Goal: Transaction & Acquisition: Purchase product/service

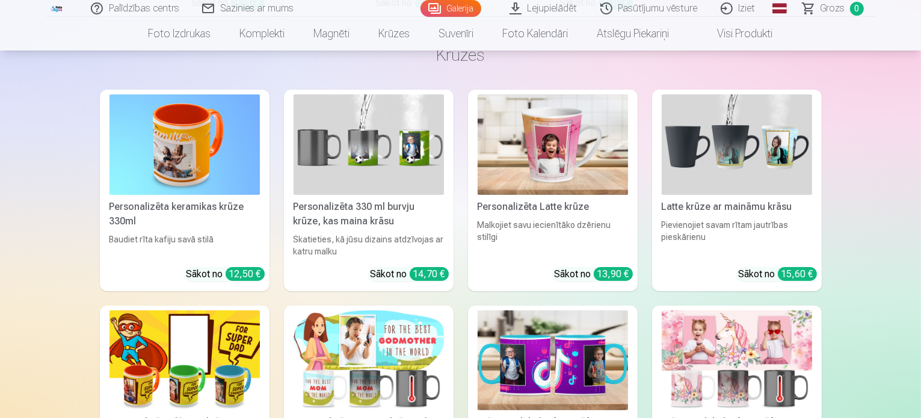
scroll to position [4750, 0]
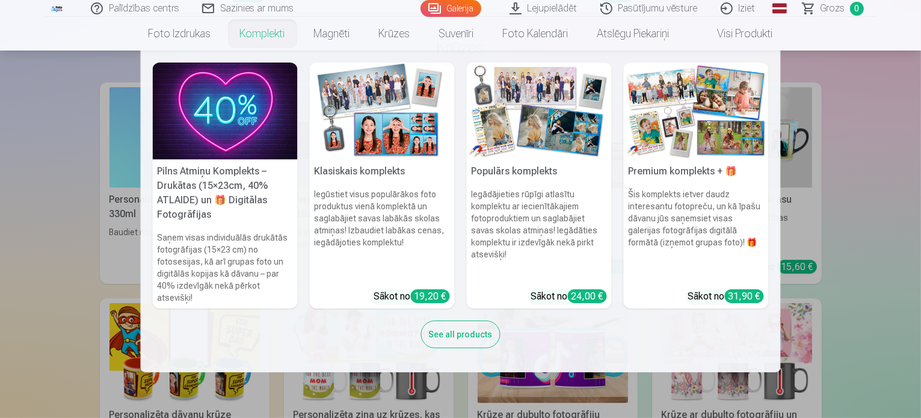
click at [661, 224] on h6 "Šis komplekts ietver daudz interesantu fotopreču, un kā īpašu dāvanu jūs saņems…" at bounding box center [695, 233] width 145 height 101
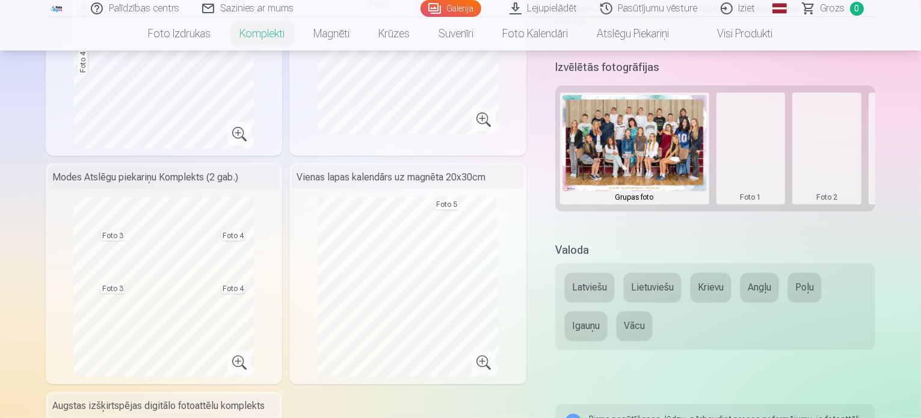
scroll to position [361, 0]
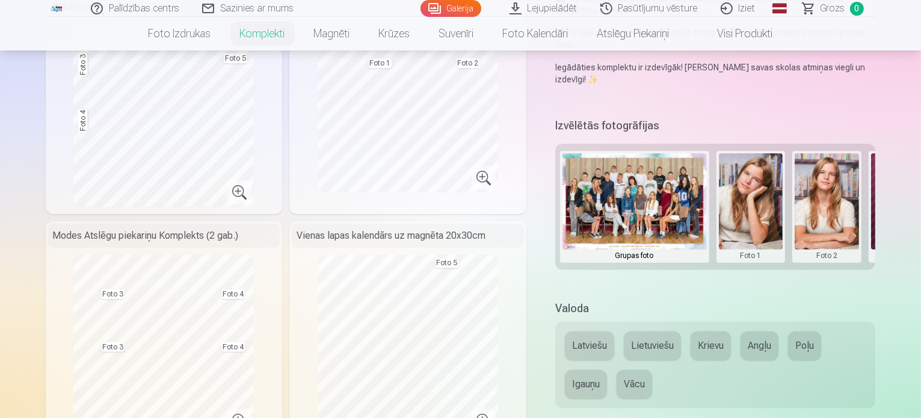
click at [584, 331] on button "Latviešu" at bounding box center [589, 345] width 49 height 29
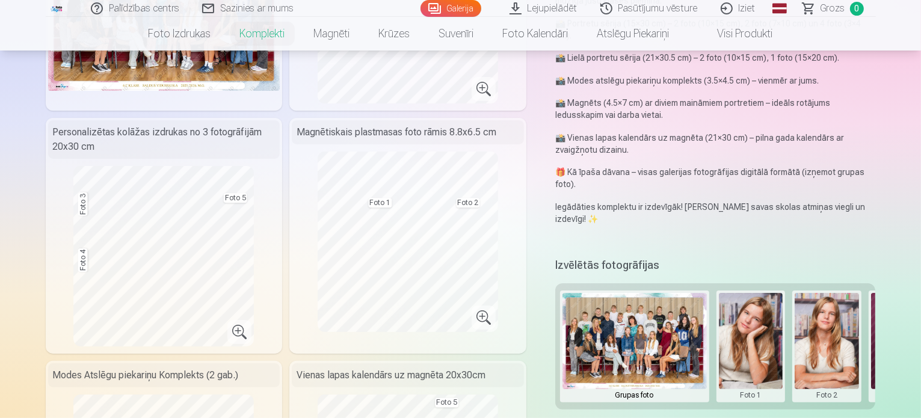
scroll to position [241, 0]
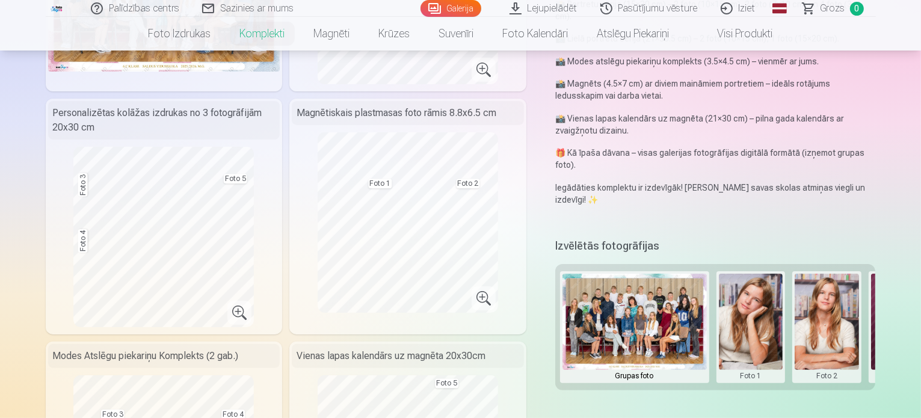
drag, startPoint x: 867, startPoint y: 331, endPoint x: 787, endPoint y: 337, distance: 80.2
click at [787, 337] on div "Grupas foto Foto 1 Foto 2 Foto 3 Foto 4 Foto 5" at bounding box center [715, 327] width 320 height 126
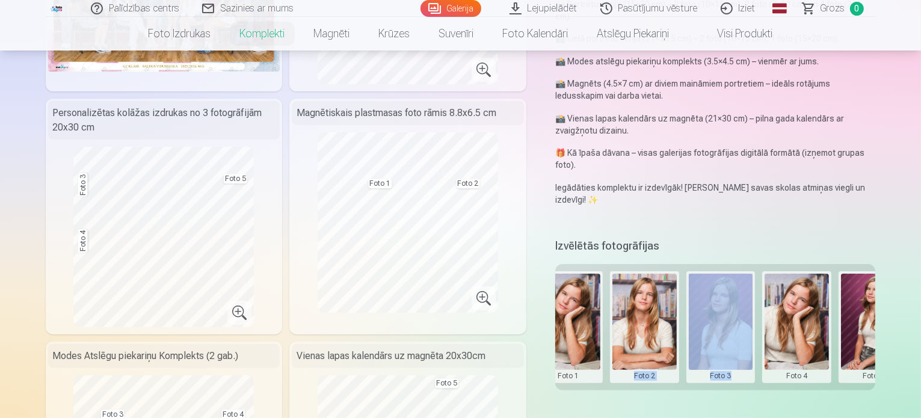
drag, startPoint x: 762, startPoint y: 365, endPoint x: 616, endPoint y: 366, distance: 146.1
click at [616, 366] on div "Grupas foto Foto 1 Foto 2 Foto 3 Foto 4 Foto 5" at bounding box center [715, 327] width 320 height 126
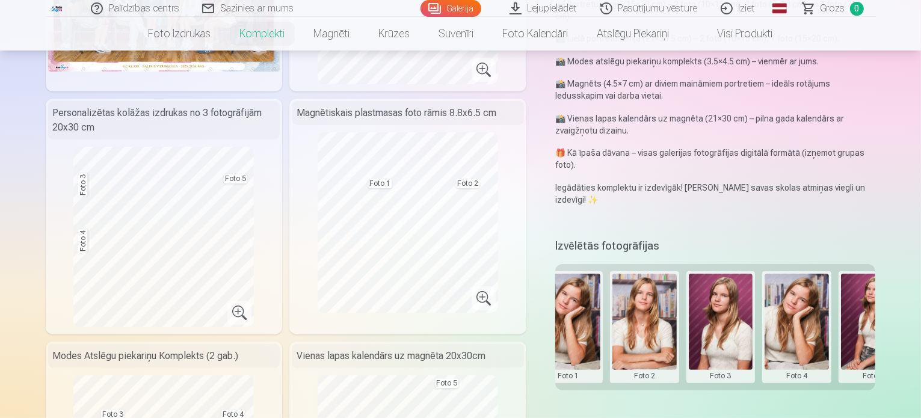
click at [582, 370] on div "Izvēlētās fotogrāfijas Grupas foto Foto 1 Foto 2 Foto 3 Foto 4 Foto 5" at bounding box center [715, 320] width 320 height 171
click at [578, 369] on div "Izvēlētās fotogrāfijas Grupas foto Foto 1 Foto 2 Foto 3 Foto 4 Foto 5" at bounding box center [715, 320] width 320 height 171
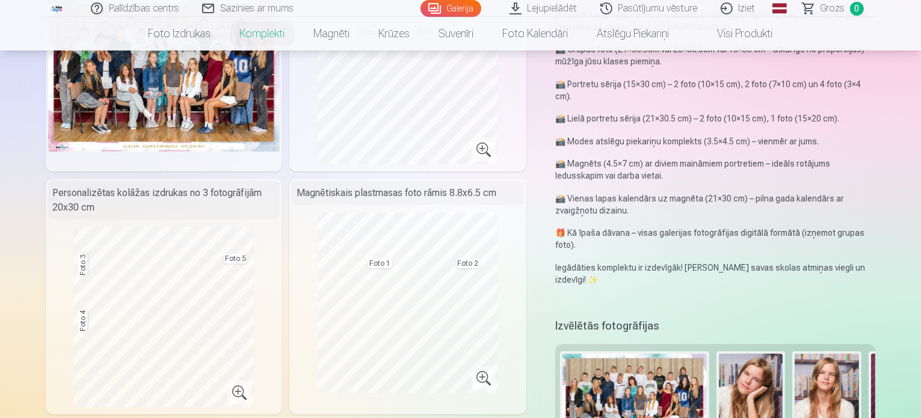
scroll to position [180, 0]
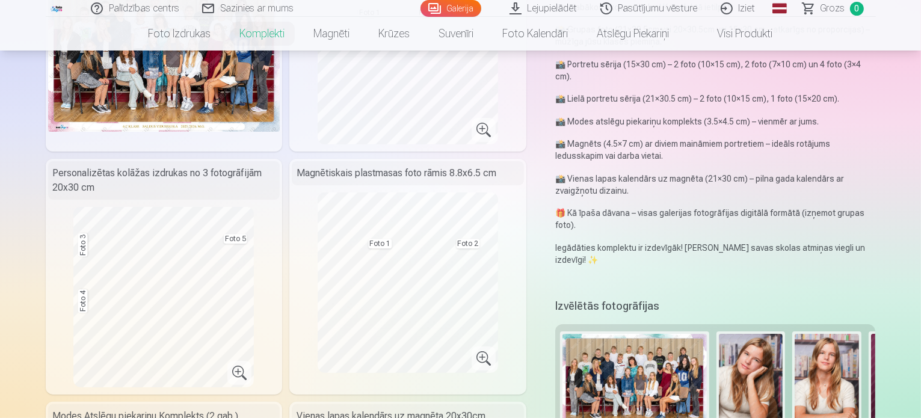
click at [232, 274] on div "Personalizētas kolāžas izdrukas no 3 fotogrāfijām 20x30 cm Foto 3 Foto 4 Foto 5" at bounding box center [164, 277] width 237 height 236
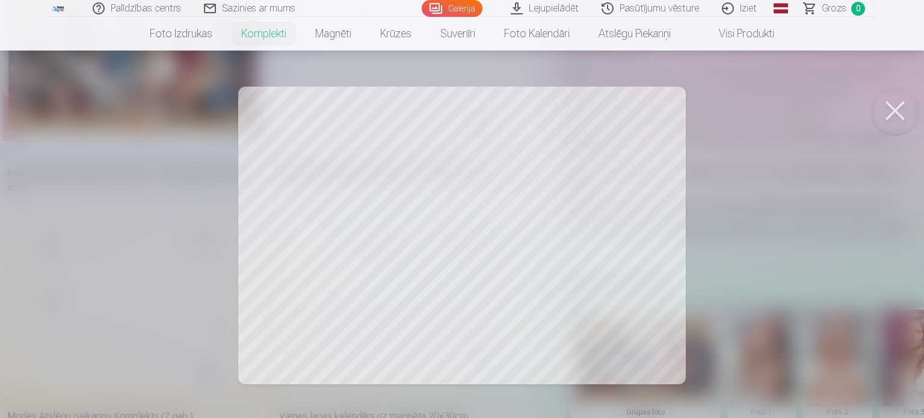
click at [899, 105] on button at bounding box center [895, 111] width 48 height 48
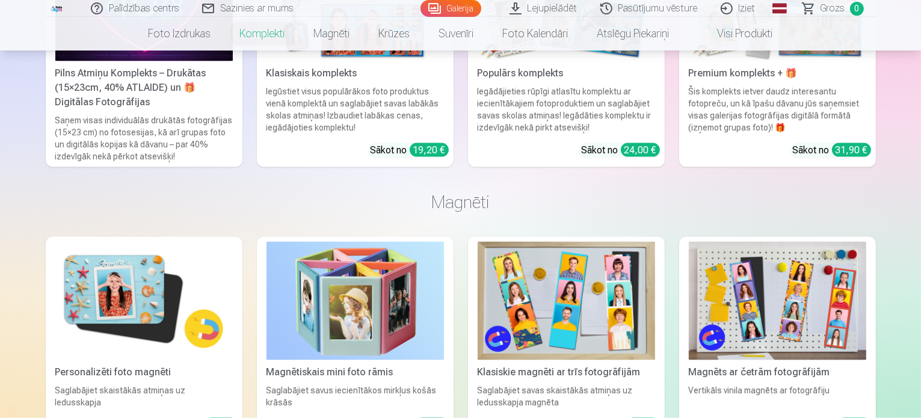
scroll to position [1804, 0]
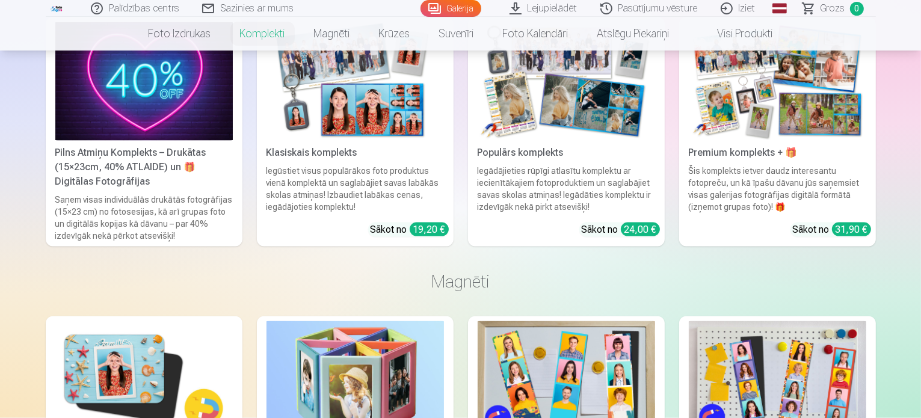
click at [556, 247] on link "Populārs komplekts Iegādājieties rūpīgi atlasītu komplektu ar iecienītākajiem f…" at bounding box center [566, 131] width 197 height 229
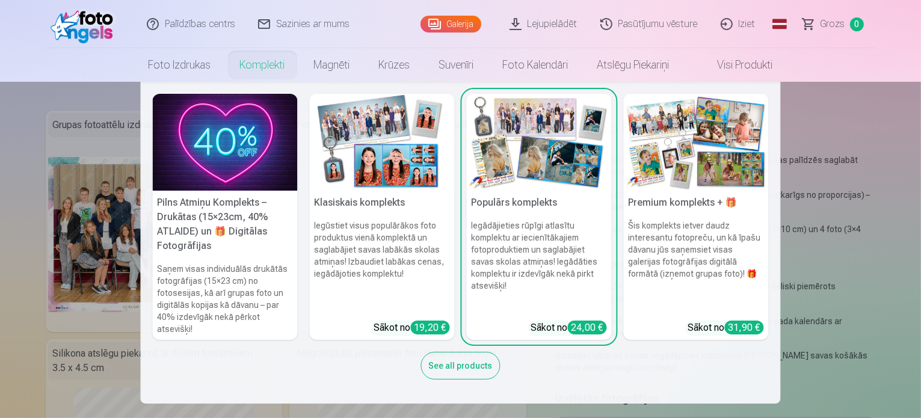
click at [657, 276] on h6 "Šis komplekts ietver daudz interesantu fotopreču, un kā īpašu dāvanu jūs saņems…" at bounding box center [695, 265] width 145 height 101
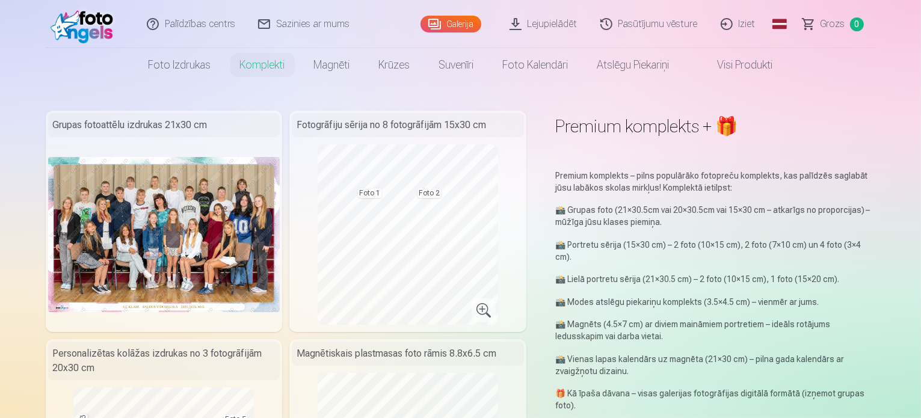
click at [750, 66] on link "Visi produkti" at bounding box center [735, 65] width 103 height 34
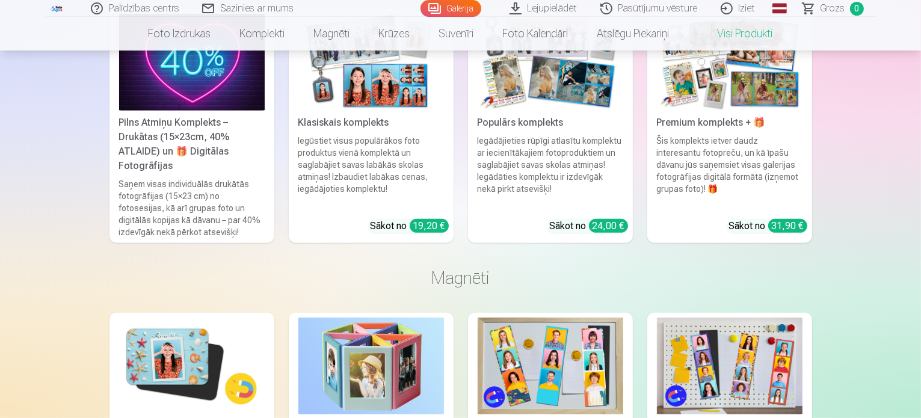
scroll to position [481, 0]
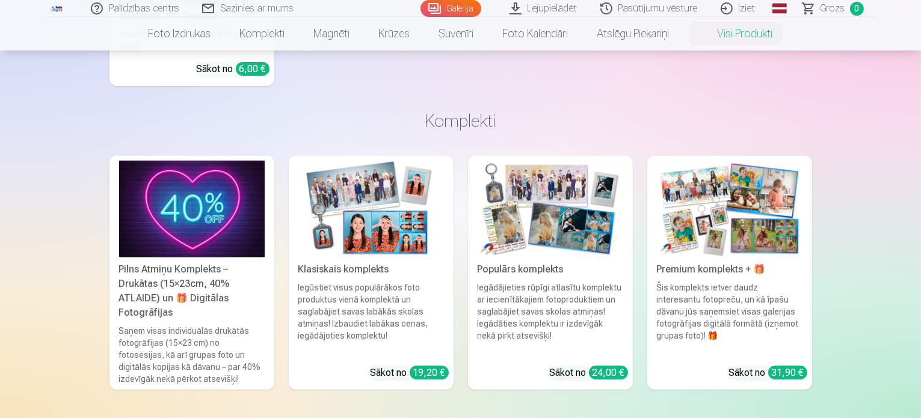
click at [731, 300] on div "Šis komplekts ietver daudz interesantu fotopreču, un kā īpašu dāvanu jūs saņems…" at bounding box center [729, 318] width 155 height 75
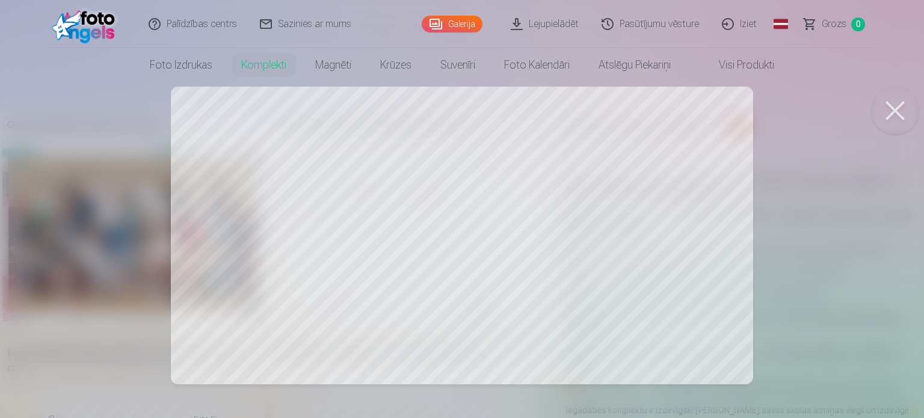
click at [381, 247] on div at bounding box center [462, 209] width 924 height 418
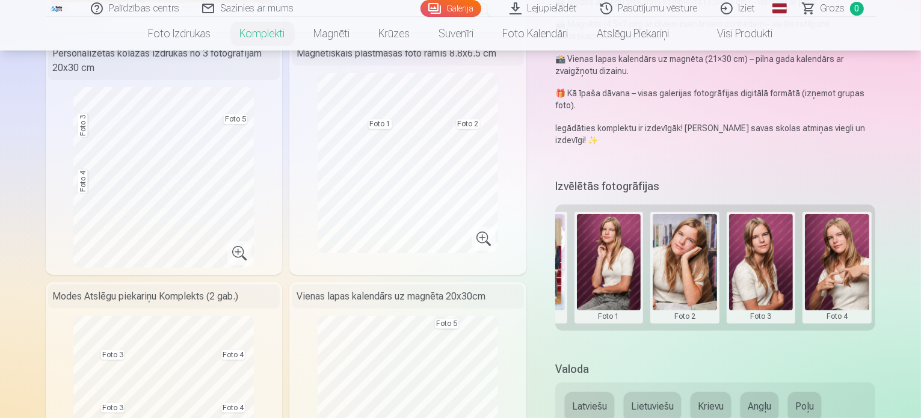
scroll to position [301, 0]
click at [907, 228] on button at bounding box center [913, 266] width 64 height 107
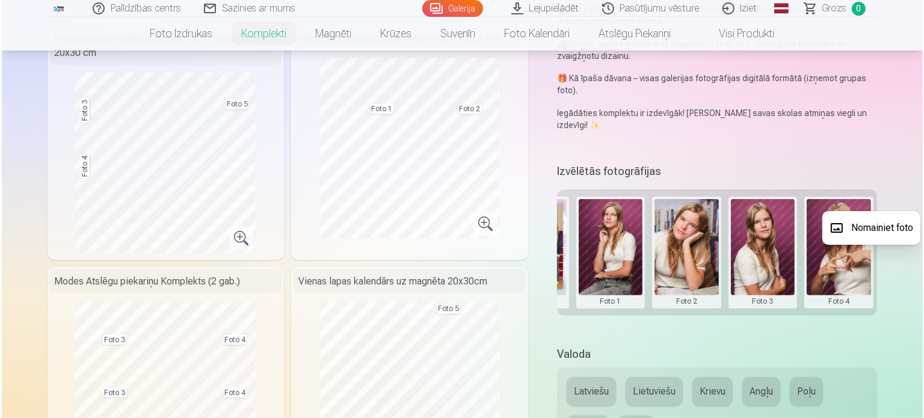
scroll to position [421, 0]
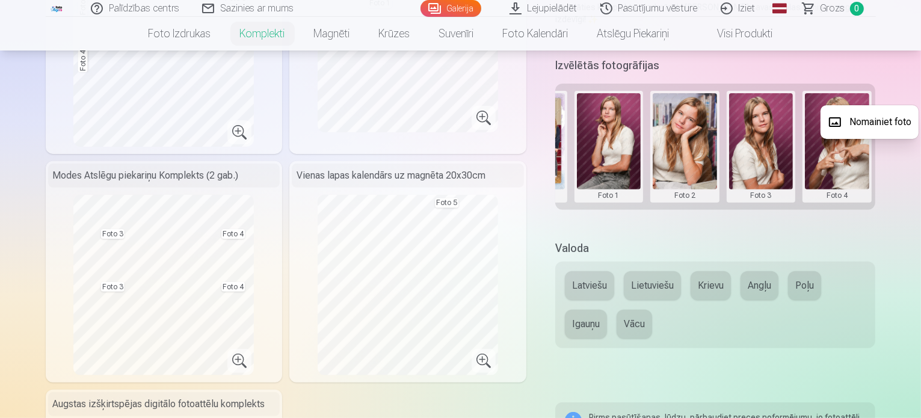
click at [723, 184] on div at bounding box center [460, 209] width 921 height 418
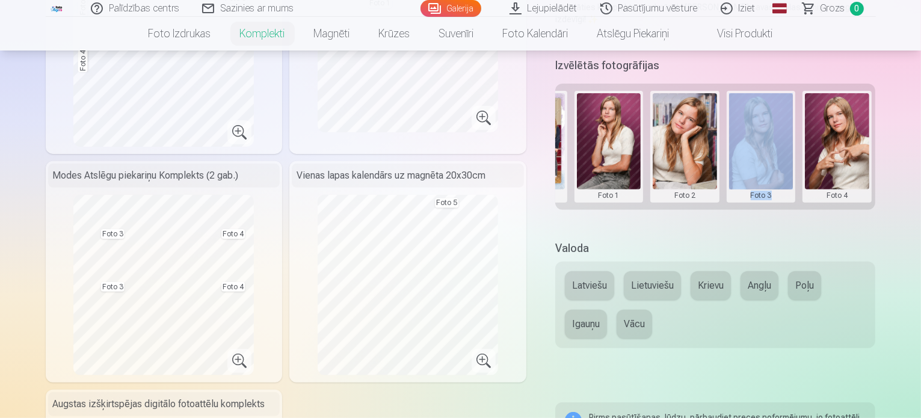
drag, startPoint x: 724, startPoint y: 185, endPoint x: 804, endPoint y: 189, distance: 80.7
click at [804, 189] on div "Izvēlētās fotogrāfijas Grupas foto Foto 1 Foto 2 Foto 3 Foto 4 Foto 5" at bounding box center [715, 140] width 320 height 171
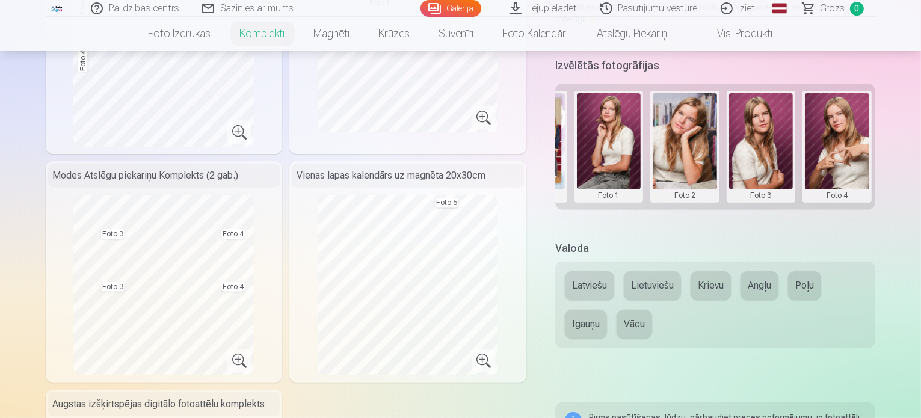
click at [729, 240] on h5 "Valoda" at bounding box center [715, 248] width 320 height 17
click at [910, 124] on button at bounding box center [913, 146] width 64 height 107
click at [891, 126] on button "Nomainiet foto" at bounding box center [869, 122] width 98 height 34
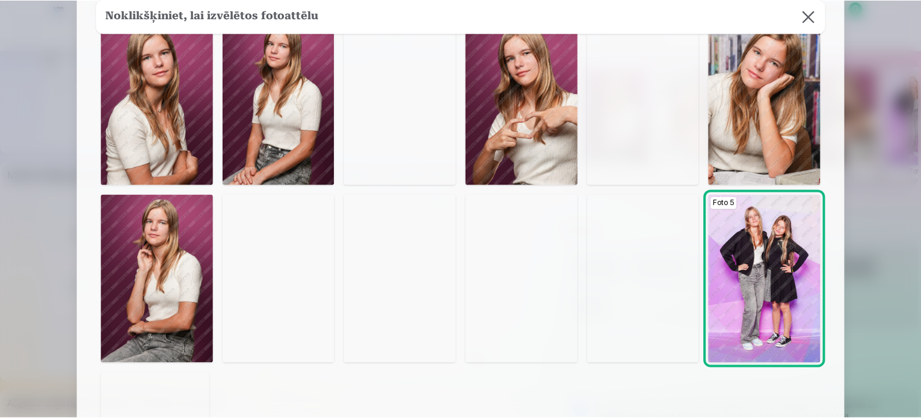
scroll to position [241, 0]
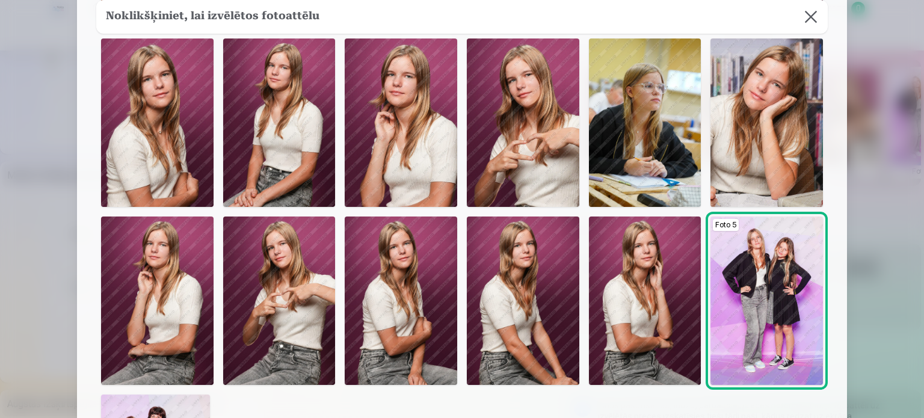
click at [670, 163] on img at bounding box center [645, 122] width 112 height 168
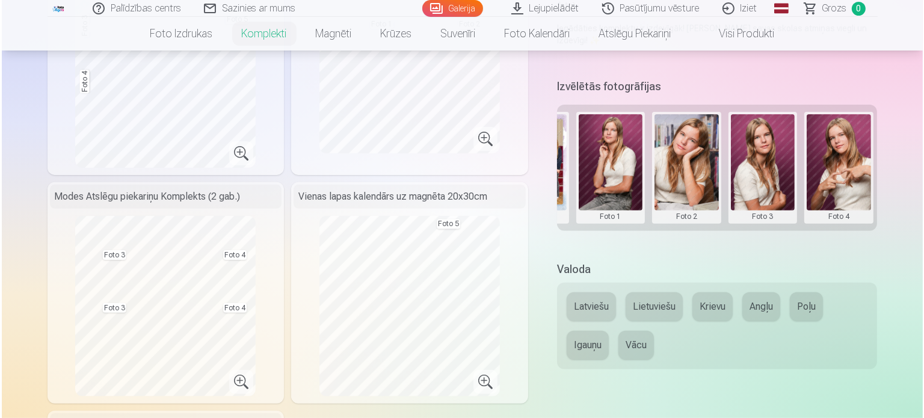
scroll to position [421, 0]
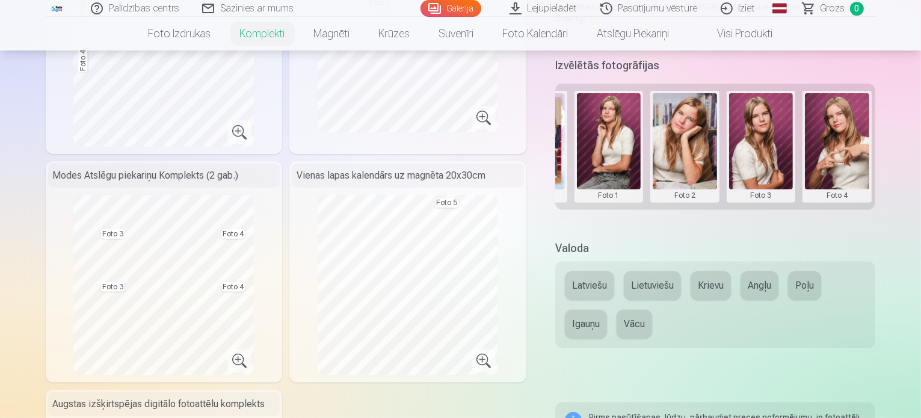
click at [623, 121] on button at bounding box center [609, 146] width 64 height 107
click at [629, 123] on button "Nomainiet foto" at bounding box center [617, 122] width 98 height 34
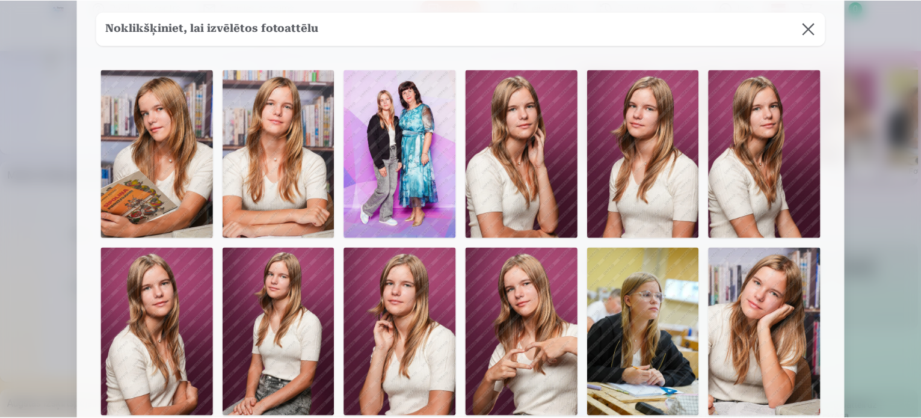
scroll to position [60, 0]
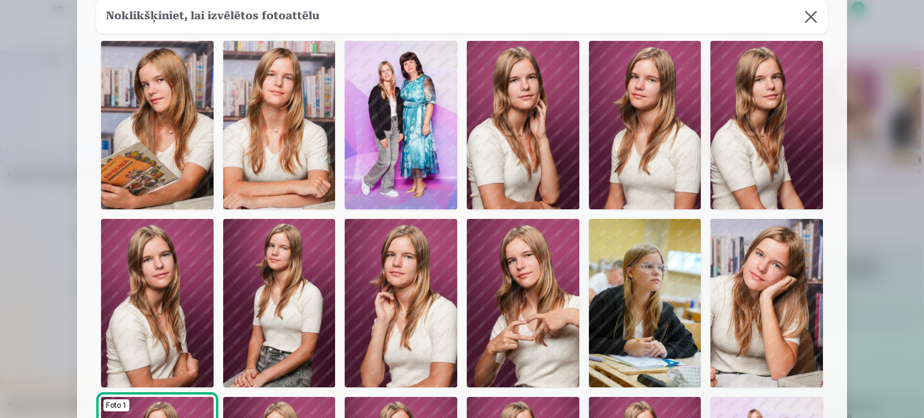
click at [760, 275] on img at bounding box center [766, 303] width 112 height 168
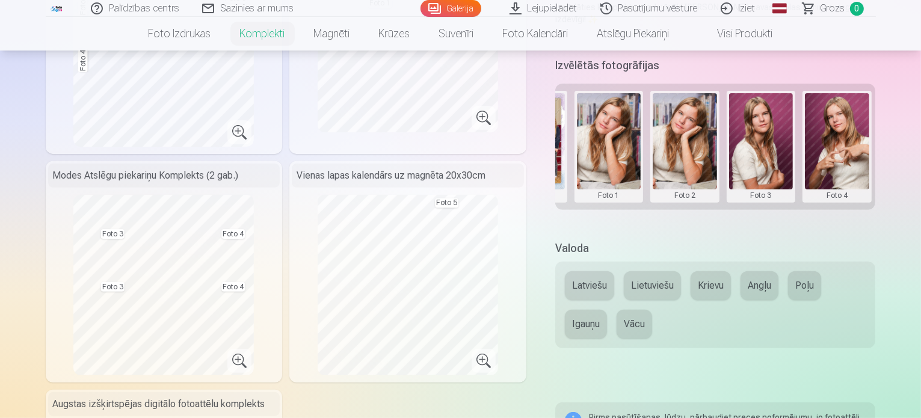
click at [700, 139] on button at bounding box center [684, 146] width 64 height 107
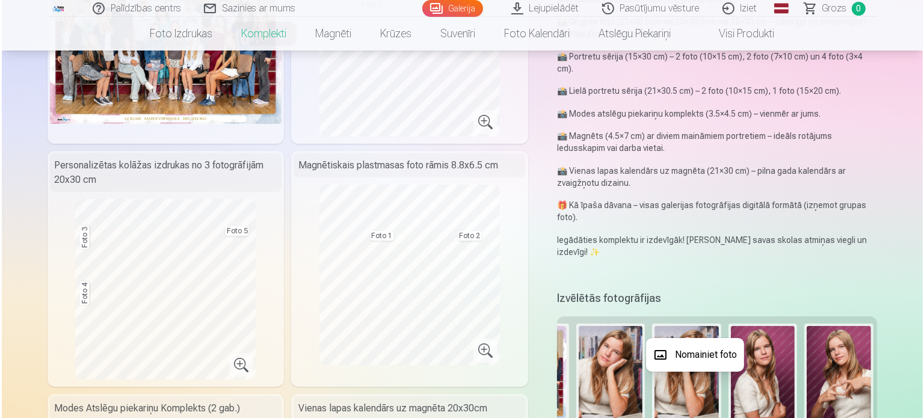
scroll to position [241, 0]
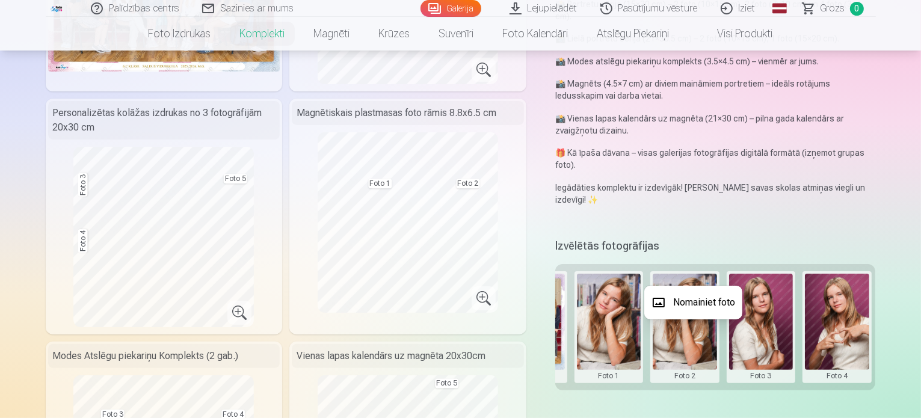
click at [751, 309] on div at bounding box center [460, 209] width 921 height 418
click at [695, 310] on button at bounding box center [684, 327] width 64 height 107
click at [695, 298] on button "Nomainiet foto" at bounding box center [693, 303] width 98 height 34
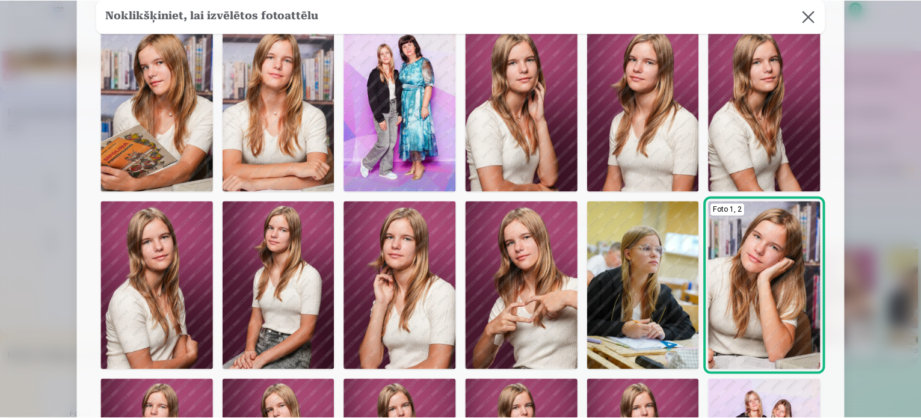
scroll to position [60, 0]
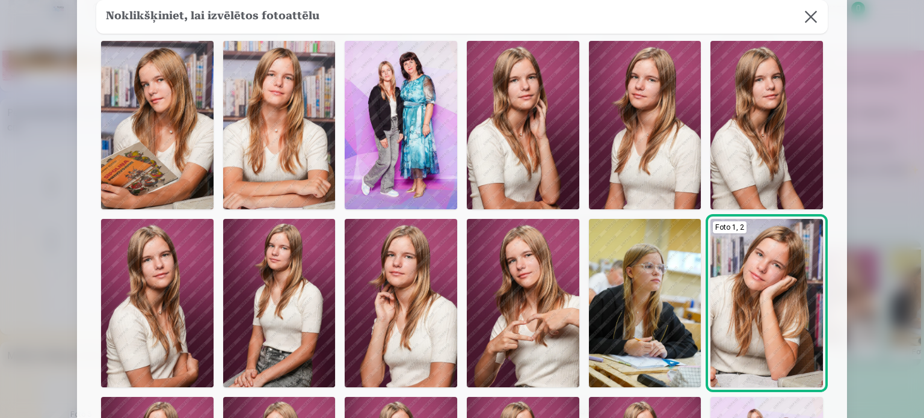
click at [123, 109] on img at bounding box center [157, 125] width 112 height 168
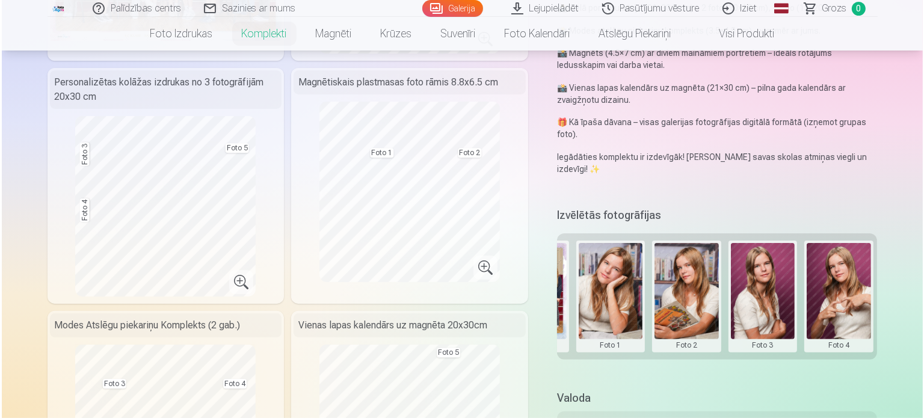
scroll to position [301, 0]
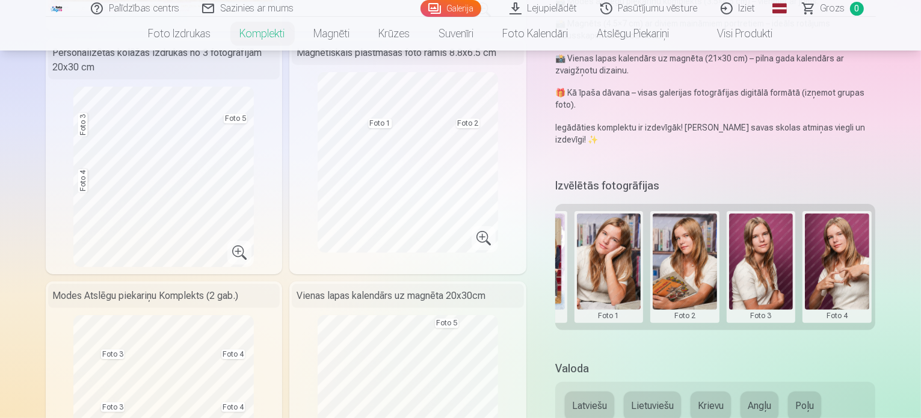
click at [784, 262] on button at bounding box center [761, 266] width 64 height 107
click at [774, 244] on button "Nomainiet foto" at bounding box center [769, 242] width 98 height 34
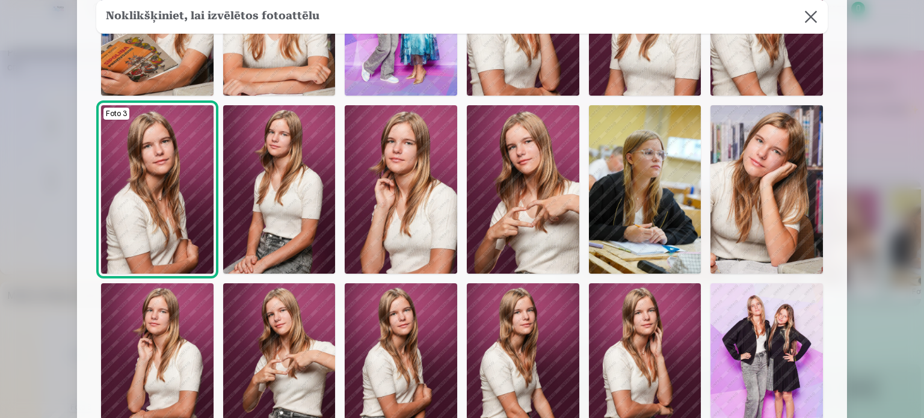
scroll to position [180, 0]
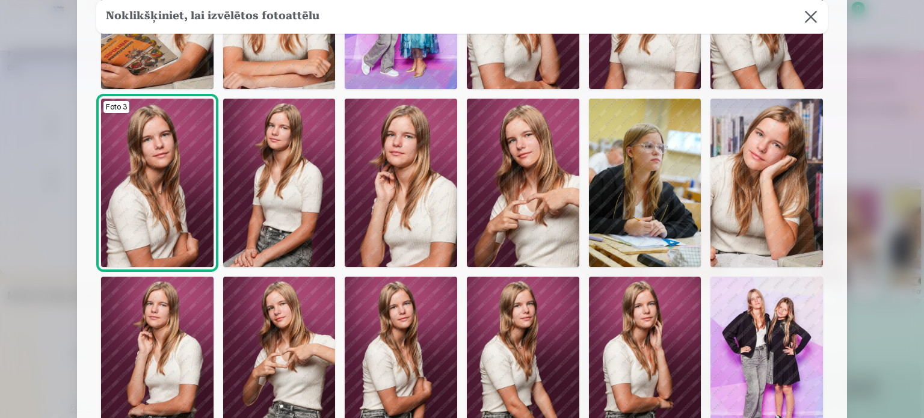
click at [753, 210] on img at bounding box center [766, 183] width 112 height 168
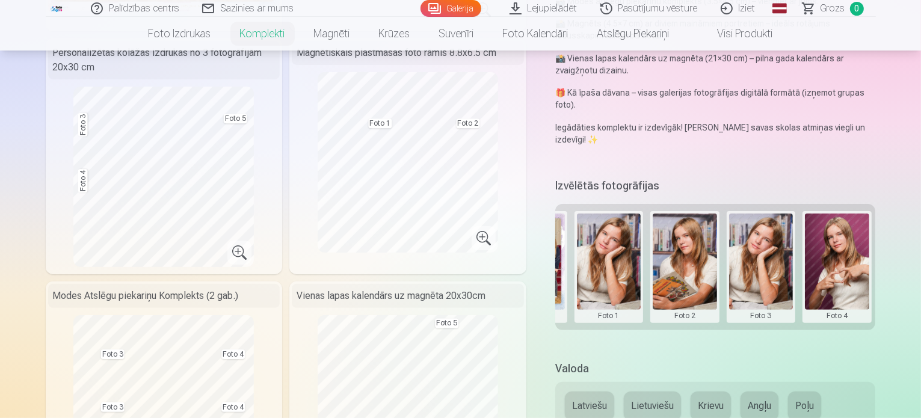
click at [616, 242] on button at bounding box center [609, 266] width 64 height 107
click at [617, 237] on button "Nomainiet foto" at bounding box center [617, 242] width 98 height 34
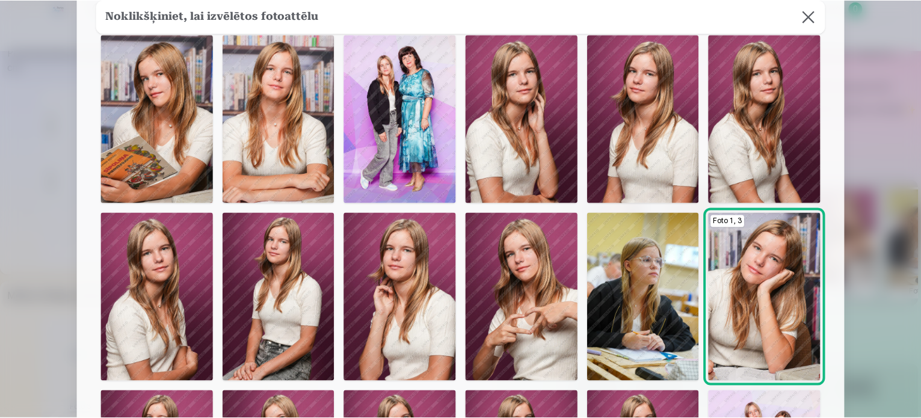
scroll to position [60, 0]
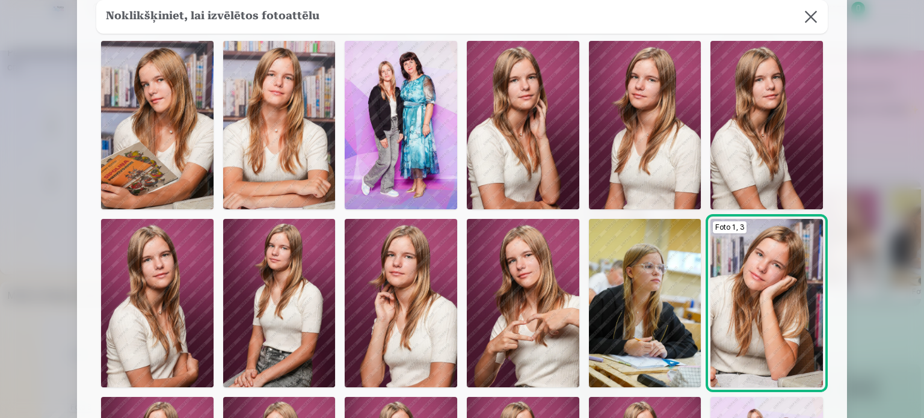
click at [613, 132] on img at bounding box center [645, 125] width 112 height 168
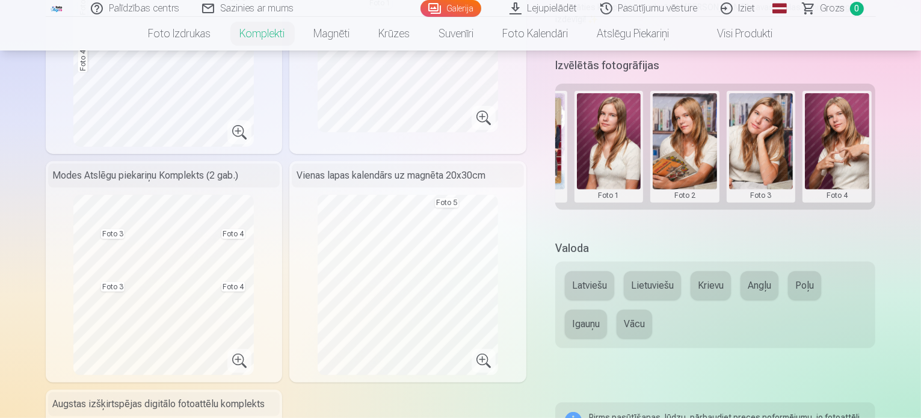
scroll to position [541, 0]
